Goal: Find specific page/section: Find specific page/section

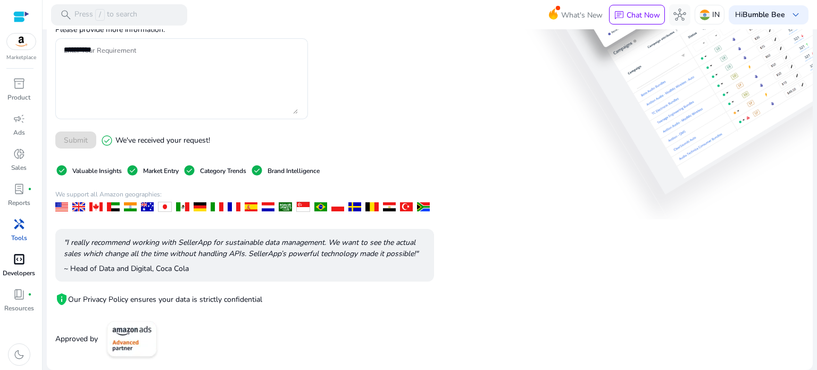
scroll to position [86, 0]
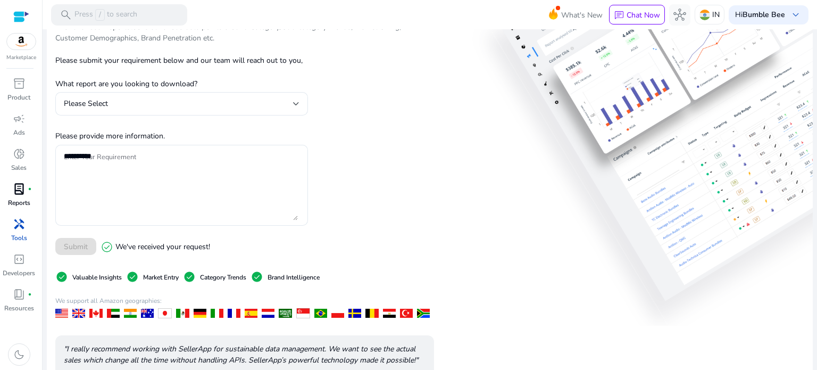
click at [29, 188] on span "fiber_manual_record" at bounding box center [30, 189] width 4 height 4
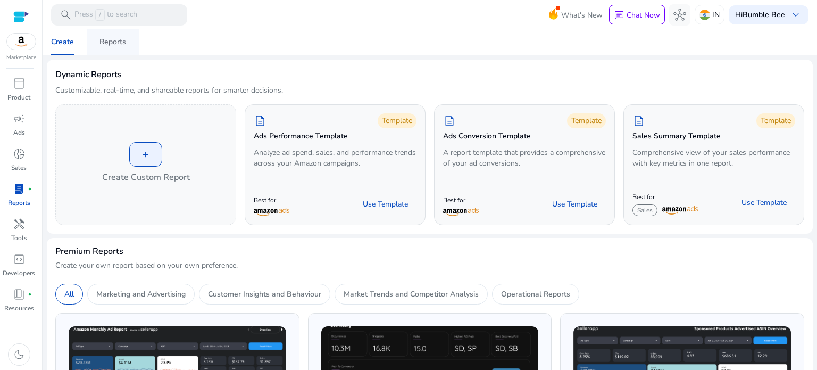
click at [119, 36] on span "Reports" at bounding box center [112, 42] width 27 height 26
